Goal: Find specific page/section: Find specific page/section

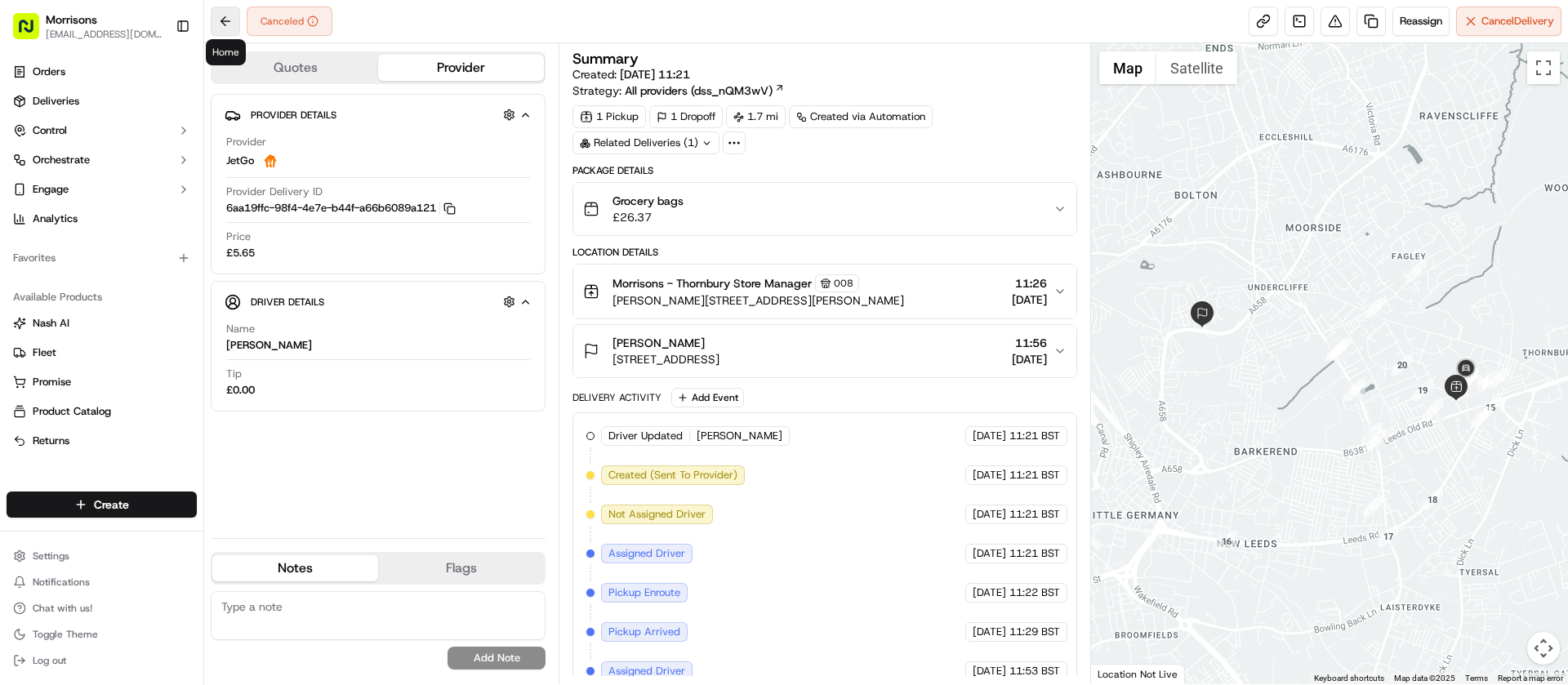
click at [232, 25] on button at bounding box center [226, 21] width 29 height 29
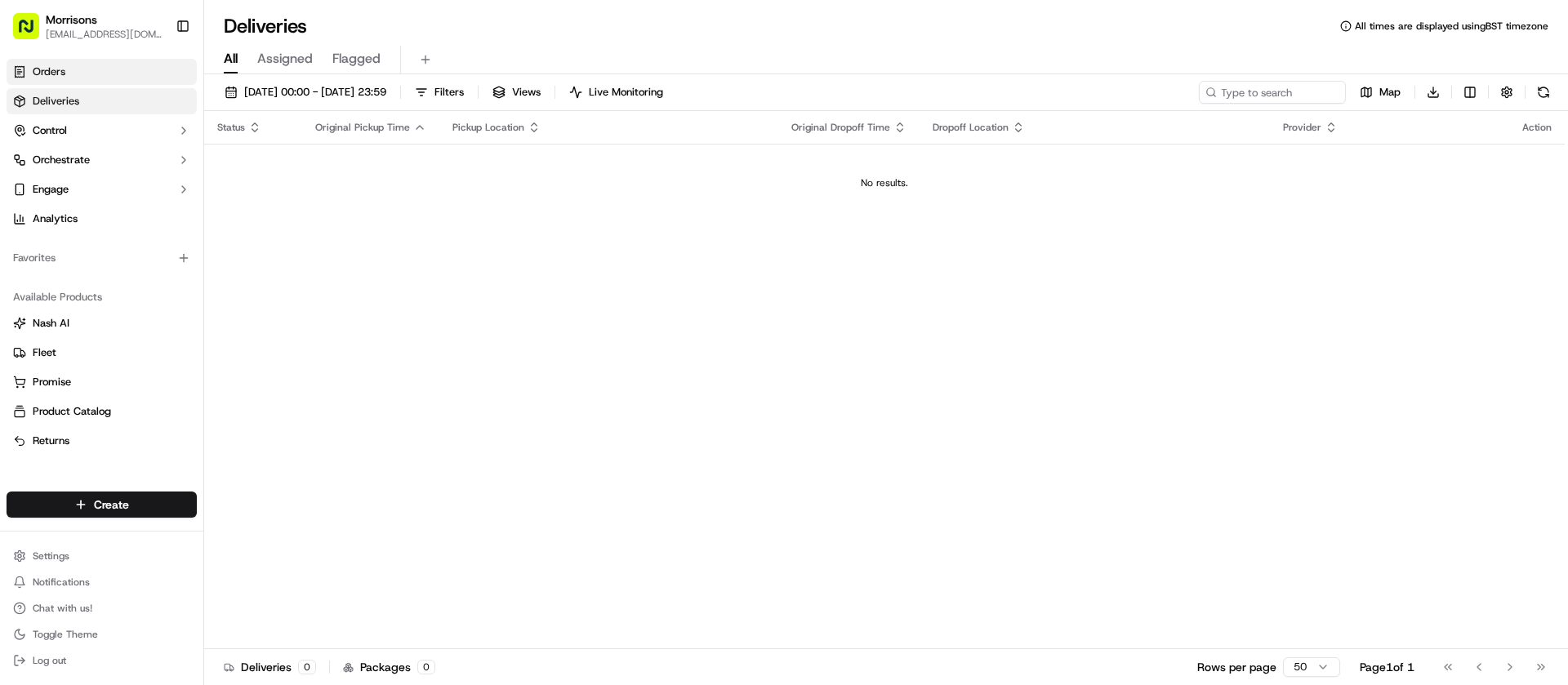
click at [63, 72] on span "Orders" at bounding box center [49, 72] width 32 height 15
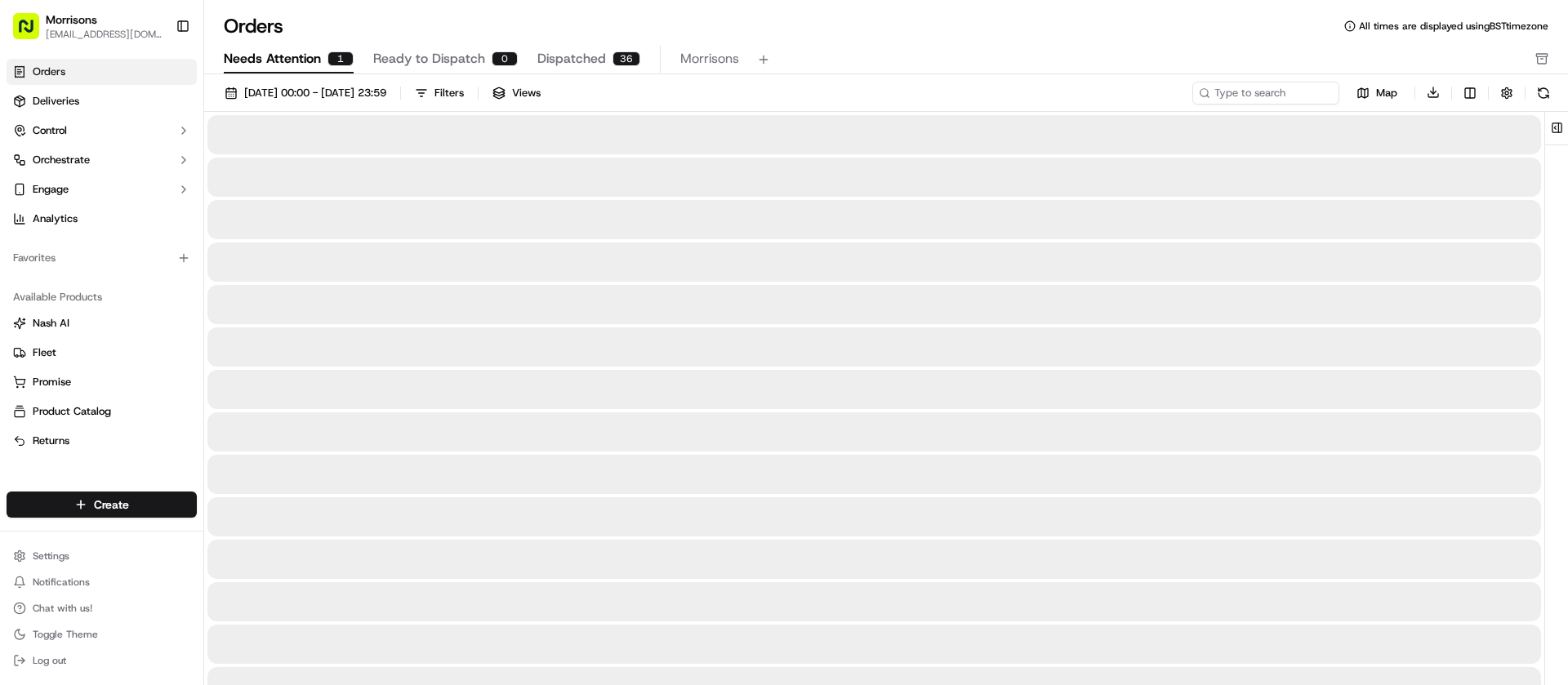
click at [270, 65] on span "Needs Attention" at bounding box center [273, 58] width 97 height 20
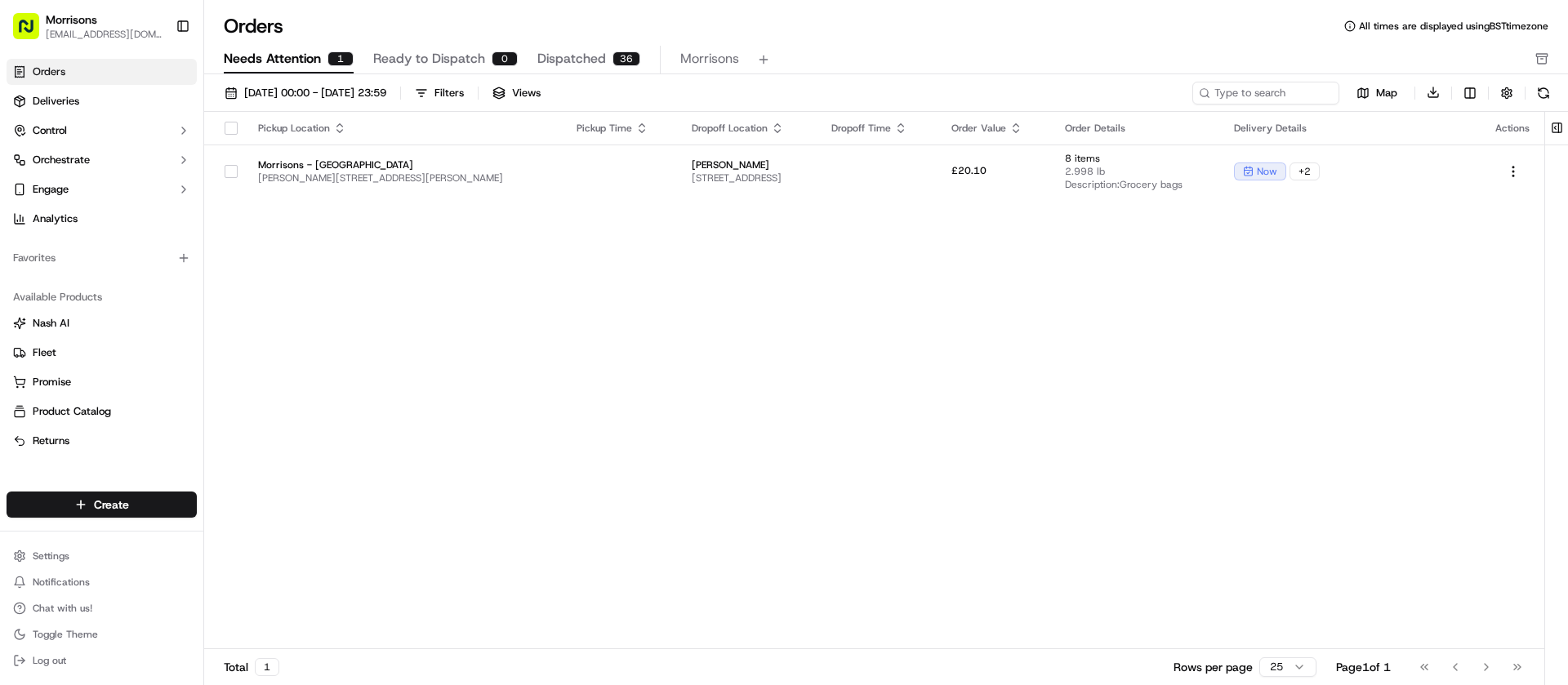
click at [596, 62] on span "Dispatched" at bounding box center [572, 58] width 68 height 20
